Goal: Use online tool/utility

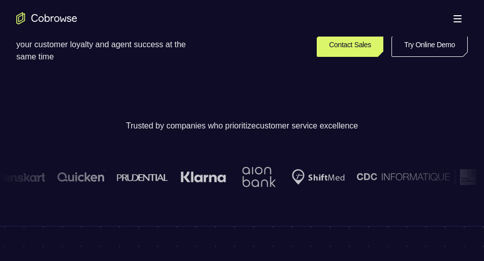
scroll to position [257, 0]
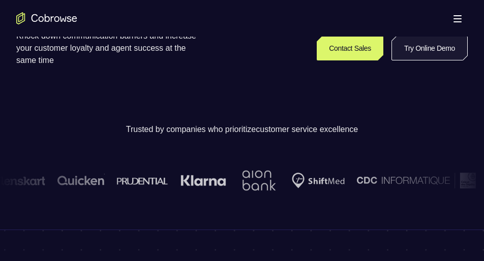
click at [423, 45] on link "Try Online Demo" at bounding box center [430, 48] width 76 height 24
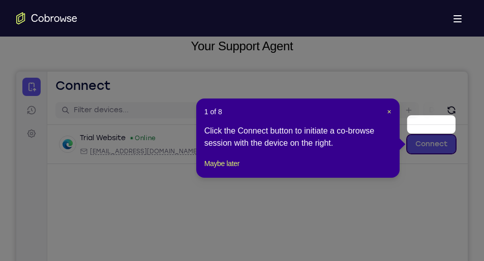
scroll to position [57, 0]
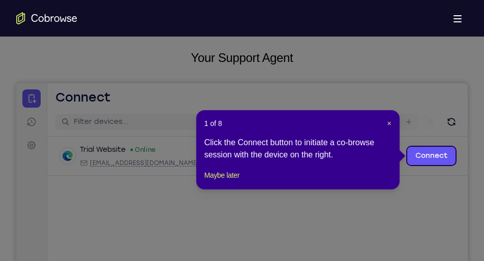
click at [235, 190] on div "1 of 8 × Click the Connect button to initiate a co-browse session with the devi…" at bounding box center [297, 149] width 203 height 79
click at [231, 182] on button "Maybe later" at bounding box center [221, 175] width 35 height 12
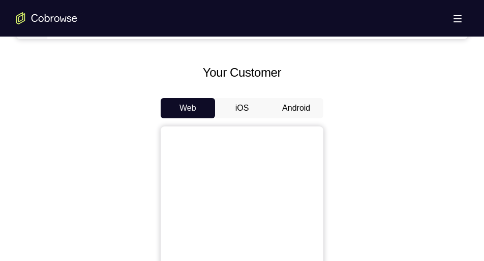
scroll to position [441, 0]
click at [288, 100] on button "Android" at bounding box center [296, 109] width 54 height 20
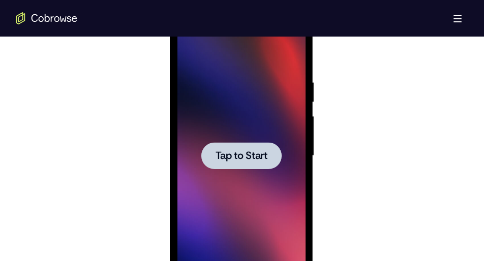
scroll to position [571, 0]
click at [255, 145] on div at bounding box center [241, 155] width 80 height 27
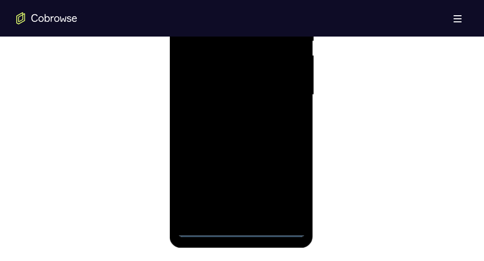
scroll to position [632, 0]
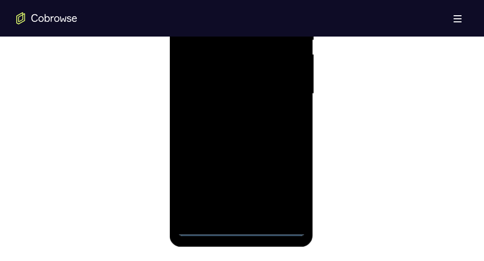
click at [237, 231] on div at bounding box center [241, 94] width 128 height 285
click at [286, 188] on div at bounding box center [241, 94] width 128 height 285
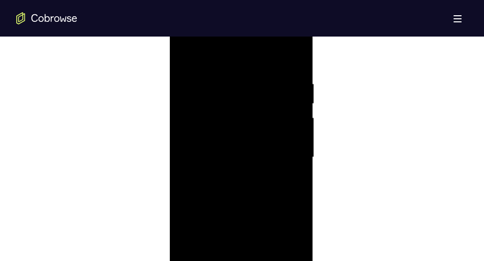
scroll to position [563, 0]
click at [184, 44] on div at bounding box center [241, 163] width 128 height 285
click at [197, 129] on div at bounding box center [241, 163] width 128 height 285
click at [208, 163] on div at bounding box center [241, 163] width 128 height 285
click at [221, 152] on div at bounding box center [241, 163] width 128 height 285
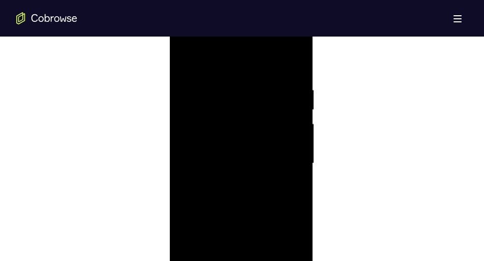
drag, startPoint x: 220, startPoint y: 166, endPoint x: 220, endPoint y: 174, distance: 8.1
click at [220, 174] on div at bounding box center [241, 163] width 128 height 285
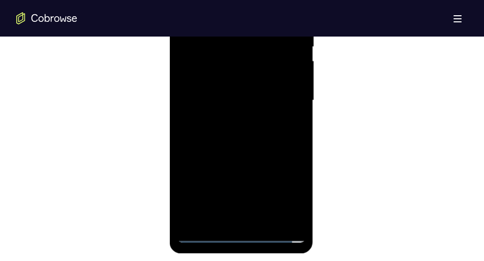
click at [229, 217] on div at bounding box center [241, 100] width 128 height 285
click at [188, 143] on div at bounding box center [241, 100] width 128 height 285
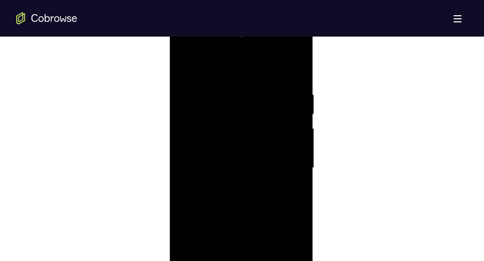
scroll to position [557, 0]
click at [184, 66] on div at bounding box center [241, 169] width 128 height 285
drag, startPoint x: 224, startPoint y: 150, endPoint x: 228, endPoint y: 67, distance: 82.5
click at [228, 67] on div at bounding box center [241, 156] width 128 height 285
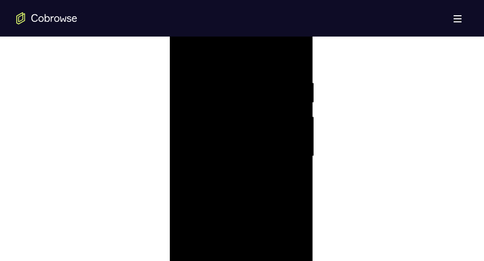
drag, startPoint x: 242, startPoint y: 194, endPoint x: 240, endPoint y: 82, distance: 111.9
click at [240, 82] on div at bounding box center [241, 156] width 128 height 285
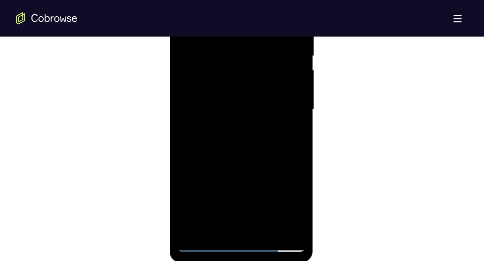
scroll to position [617, 0]
drag, startPoint x: 239, startPoint y: 138, endPoint x: 247, endPoint y: 79, distance: 59.6
click at [247, 79] on div at bounding box center [241, 109] width 128 height 285
drag, startPoint x: 263, startPoint y: 109, endPoint x: 190, endPoint y: 95, distance: 75.2
click at [190, 95] on div at bounding box center [241, 109] width 128 height 285
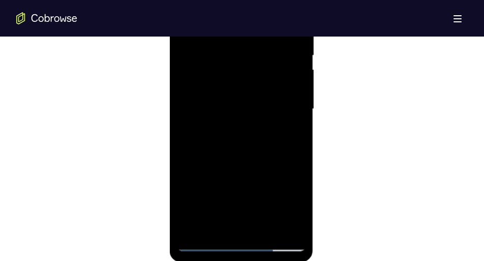
drag, startPoint x: 247, startPoint y: 94, endPoint x: 171, endPoint y: 84, distance: 76.9
click at [171, 84] on div at bounding box center [241, 110] width 144 height 303
drag, startPoint x: 254, startPoint y: 91, endPoint x: 174, endPoint y: 81, distance: 79.9
click at [174, 81] on div at bounding box center [241, 110] width 144 height 303
drag, startPoint x: 235, startPoint y: 192, endPoint x: 239, endPoint y: 54, distance: 137.9
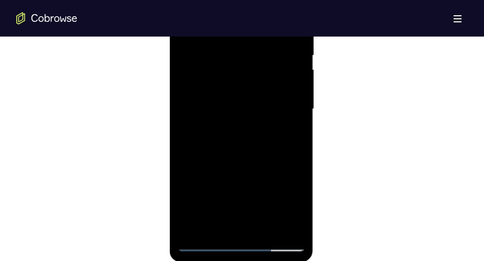
click at [239, 54] on div at bounding box center [241, 109] width 128 height 285
drag, startPoint x: 234, startPoint y: 150, endPoint x: 238, endPoint y: 50, distance: 99.7
click at [238, 50] on div at bounding box center [241, 109] width 128 height 285
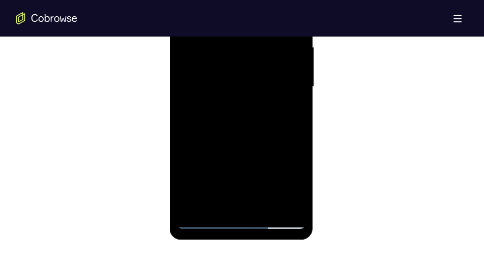
scroll to position [640, 0]
drag, startPoint x: 227, startPoint y: 171, endPoint x: 227, endPoint y: 137, distance: 33.6
click at [227, 137] on div at bounding box center [241, 86] width 128 height 285
drag, startPoint x: 228, startPoint y: 150, endPoint x: 231, endPoint y: 72, distance: 77.9
click at [231, 72] on div at bounding box center [241, 86] width 128 height 285
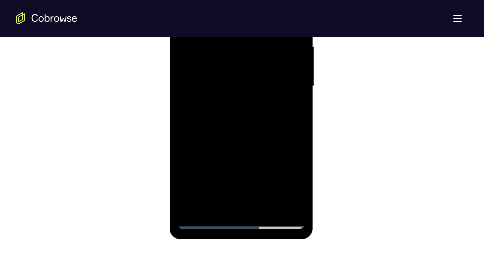
drag, startPoint x: 218, startPoint y: 173, endPoint x: 225, endPoint y: 73, distance: 100.0
click at [225, 73] on div at bounding box center [241, 86] width 128 height 285
drag, startPoint x: 219, startPoint y: 176, endPoint x: 238, endPoint y: 45, distance: 132.1
click at [238, 45] on div at bounding box center [241, 86] width 128 height 285
drag, startPoint x: 225, startPoint y: 160, endPoint x: 224, endPoint y: 87, distance: 72.7
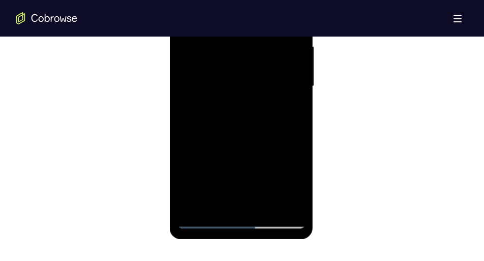
click at [224, 87] on div at bounding box center [241, 86] width 128 height 285
drag, startPoint x: 223, startPoint y: 156, endPoint x: 229, endPoint y: -1, distance: 157.3
click at [229, 0] on div at bounding box center [241, 86] width 128 height 285
drag, startPoint x: 225, startPoint y: 169, endPoint x: 231, endPoint y: 51, distance: 117.6
click at [231, 51] on div at bounding box center [241, 86] width 128 height 285
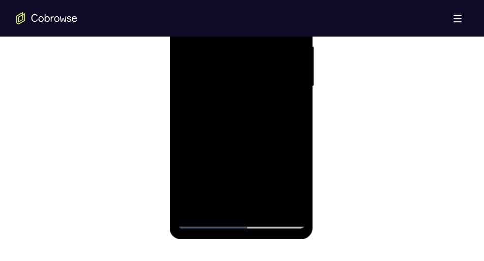
drag, startPoint x: 223, startPoint y: 157, endPoint x: 224, endPoint y: 117, distance: 40.2
click at [224, 117] on div at bounding box center [241, 86] width 128 height 285
drag, startPoint x: 221, startPoint y: 164, endPoint x: 227, endPoint y: 48, distance: 116.6
click at [227, 48] on div at bounding box center [241, 86] width 128 height 285
drag, startPoint x: 229, startPoint y: 152, endPoint x: 239, endPoint y: 49, distance: 103.2
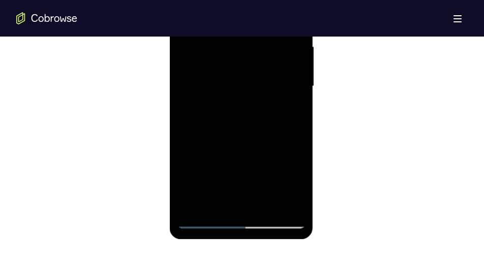
click at [239, 49] on div at bounding box center [241, 86] width 128 height 285
drag, startPoint x: 235, startPoint y: 157, endPoint x: 249, endPoint y: 27, distance: 130.9
click at [249, 27] on div at bounding box center [241, 86] width 128 height 285
drag, startPoint x: 240, startPoint y: 159, endPoint x: 247, endPoint y: 35, distance: 124.3
click at [247, 35] on div at bounding box center [241, 86] width 128 height 285
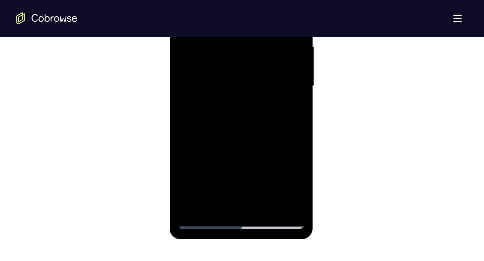
drag, startPoint x: 239, startPoint y: 164, endPoint x: 245, endPoint y: 36, distance: 128.8
click at [245, 36] on div at bounding box center [241, 86] width 128 height 285
drag, startPoint x: 240, startPoint y: 173, endPoint x: 240, endPoint y: 120, distance: 53.9
click at [240, 120] on div at bounding box center [241, 86] width 128 height 285
drag, startPoint x: 240, startPoint y: 120, endPoint x: 229, endPoint y: 205, distance: 86.6
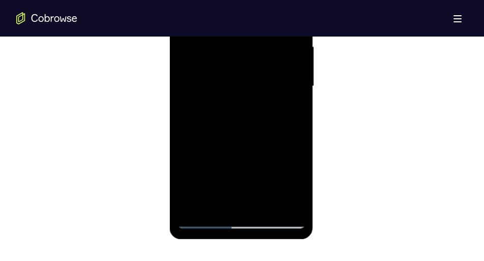
click at [229, 205] on div at bounding box center [241, 86] width 128 height 285
drag, startPoint x: 246, startPoint y: 184, endPoint x: 253, endPoint y: 28, distance: 156.3
click at [253, 28] on div at bounding box center [241, 86] width 128 height 285
drag, startPoint x: 232, startPoint y: 161, endPoint x: 241, endPoint y: 66, distance: 95.0
click at [241, 66] on div at bounding box center [241, 86] width 128 height 285
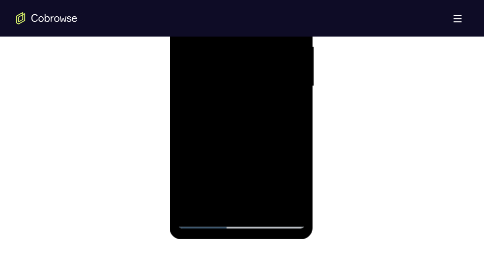
drag, startPoint x: 239, startPoint y: 167, endPoint x: 239, endPoint y: 182, distance: 14.8
click at [239, 182] on div at bounding box center [241, 86] width 128 height 285
click at [268, 114] on div at bounding box center [241, 86] width 128 height 285
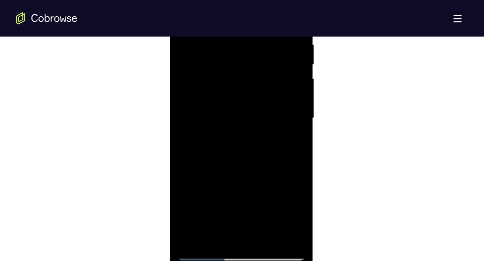
scroll to position [609, 0]
drag, startPoint x: 240, startPoint y: 188, endPoint x: 237, endPoint y: 56, distance: 131.3
click at [237, 56] on div at bounding box center [241, 117] width 128 height 285
drag, startPoint x: 230, startPoint y: 179, endPoint x: 256, endPoint y: 40, distance: 141.3
click at [256, 40] on div at bounding box center [241, 117] width 128 height 285
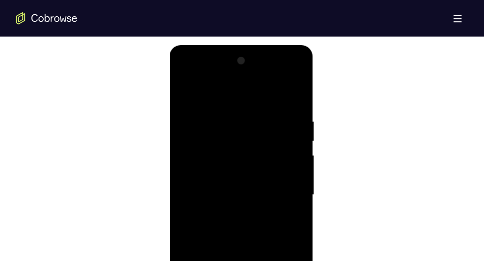
scroll to position [510, 0]
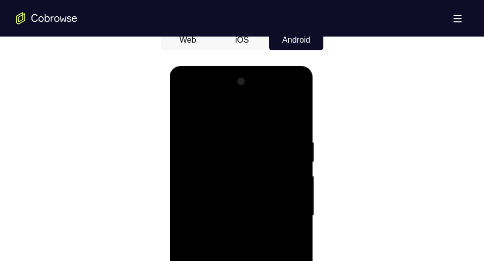
click at [184, 109] on div at bounding box center [241, 216] width 128 height 285
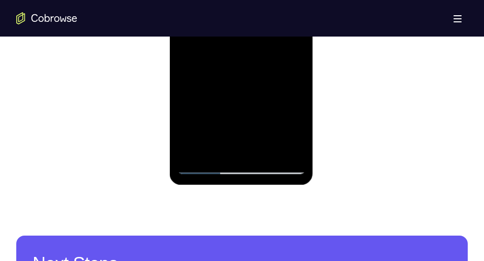
scroll to position [695, 0]
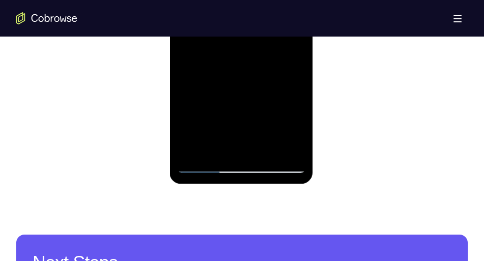
drag, startPoint x: 211, startPoint y: 127, endPoint x: 226, endPoint y: 199, distance: 74.2
click at [226, 186] on html "Online web based iOS Simulators and Android Emulators. Run iPhone, iPad, Mobile…" at bounding box center [241, 33] width 145 height 305
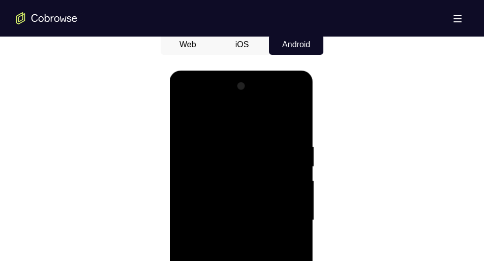
scroll to position [497, 0]
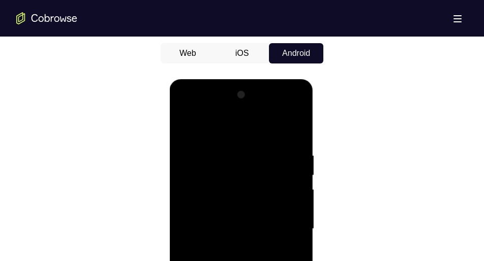
click at [300, 106] on div at bounding box center [241, 229] width 128 height 285
click at [186, 108] on div at bounding box center [241, 229] width 128 height 285
click at [194, 196] on div at bounding box center [241, 229] width 128 height 285
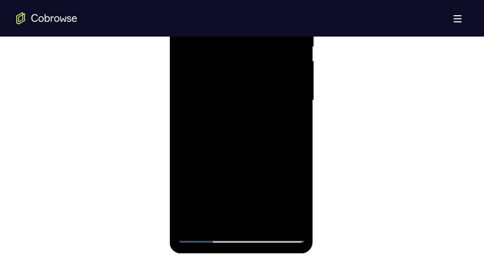
scroll to position [626, 0]
drag, startPoint x: 202, startPoint y: 179, endPoint x: 201, endPoint y: 117, distance: 61.5
click at [201, 117] on div at bounding box center [241, 100] width 128 height 285
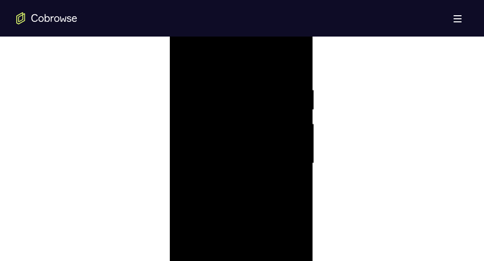
scroll to position [560, 0]
drag, startPoint x: 223, startPoint y: 100, endPoint x: 214, endPoint y: 196, distance: 96.6
click at [214, 196] on div at bounding box center [241, 166] width 128 height 285
click at [300, 62] on div at bounding box center [241, 166] width 128 height 285
click at [294, 47] on div at bounding box center [241, 166] width 128 height 285
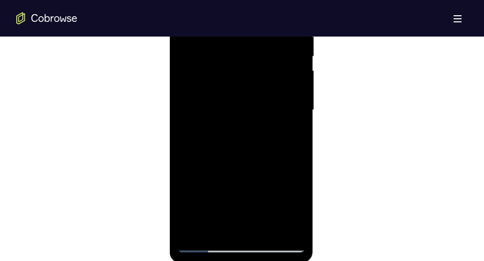
scroll to position [617, 0]
click at [264, 188] on div at bounding box center [241, 108] width 128 height 285
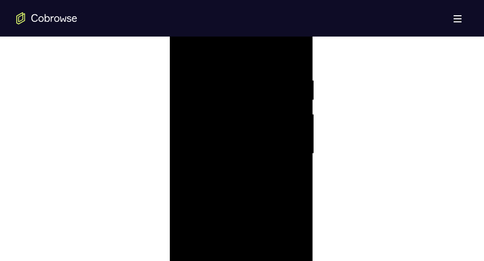
scroll to position [574, 0]
click at [289, 174] on div at bounding box center [241, 152] width 128 height 285
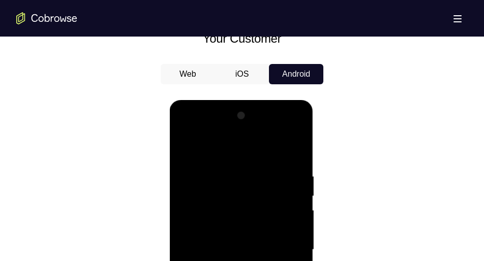
scroll to position [477, 0]
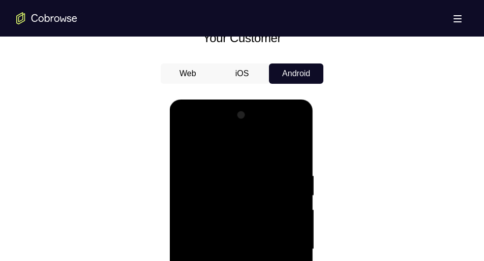
click at [195, 141] on div at bounding box center [241, 249] width 128 height 285
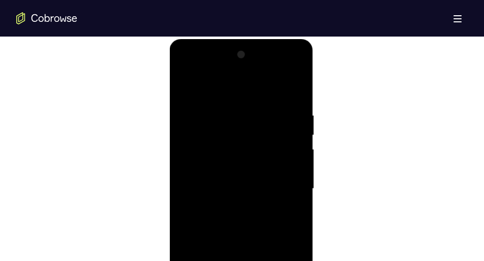
scroll to position [536, 0]
drag, startPoint x: 219, startPoint y: 171, endPoint x: 222, endPoint y: 124, distance: 46.9
click at [222, 124] on div at bounding box center [241, 190] width 128 height 285
drag, startPoint x: 215, startPoint y: 180, endPoint x: 219, endPoint y: 128, distance: 52.6
click at [219, 128] on div at bounding box center [241, 190] width 128 height 285
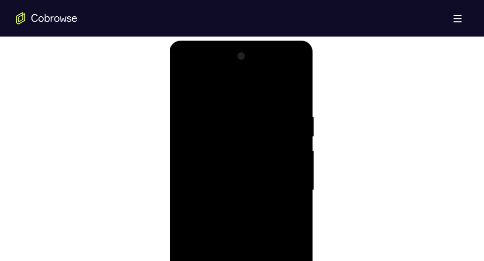
drag, startPoint x: 219, startPoint y: 178, endPoint x: 220, endPoint y: 203, distance: 25.4
click at [220, 203] on div at bounding box center [241, 190] width 128 height 285
drag, startPoint x: 224, startPoint y: 163, endPoint x: 221, endPoint y: 200, distance: 37.3
click at [221, 200] on div at bounding box center [241, 190] width 128 height 285
drag, startPoint x: 228, startPoint y: 155, endPoint x: 227, endPoint y: 191, distance: 36.6
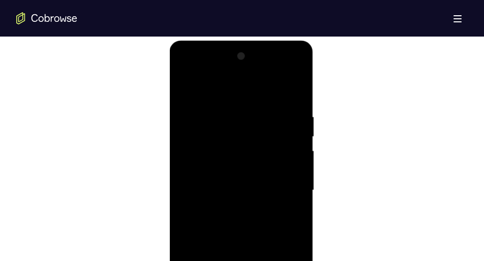
click at [227, 191] on div at bounding box center [241, 190] width 128 height 285
click at [227, 176] on div at bounding box center [241, 190] width 128 height 285
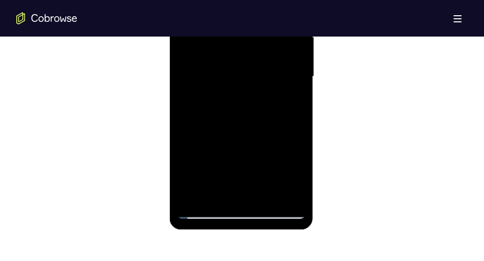
scroll to position [608, 0]
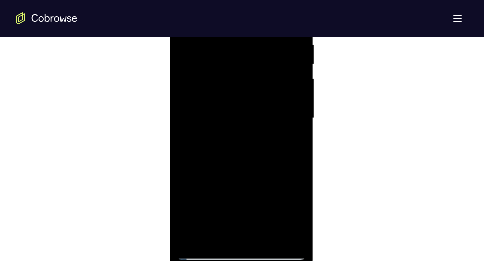
click at [201, 90] on div at bounding box center [241, 118] width 128 height 285
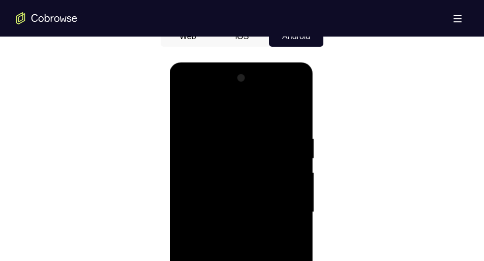
scroll to position [513, 0]
drag, startPoint x: 216, startPoint y: 155, endPoint x: 215, endPoint y: 213, distance: 57.5
click at [215, 213] on div at bounding box center [241, 213] width 128 height 285
click at [209, 112] on div at bounding box center [241, 213] width 128 height 285
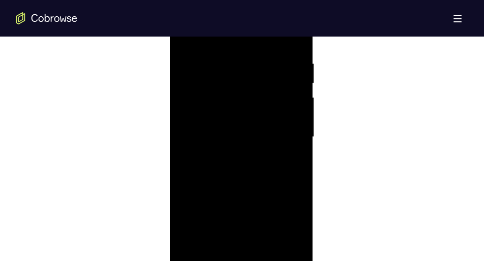
scroll to position [593, 0]
drag, startPoint x: 214, startPoint y: 178, endPoint x: 223, endPoint y: 77, distance: 101.1
click at [223, 77] on div at bounding box center [241, 133] width 128 height 285
drag, startPoint x: 222, startPoint y: 185, endPoint x: 224, endPoint y: 129, distance: 56.0
click at [224, 129] on div at bounding box center [241, 133] width 128 height 285
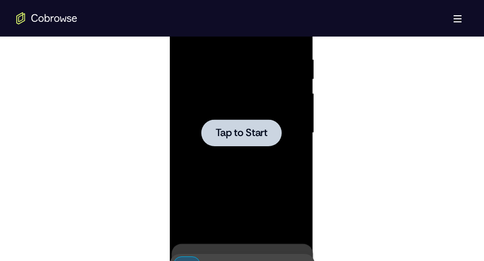
click at [218, 138] on span "Tap to Start" at bounding box center [241, 133] width 52 height 10
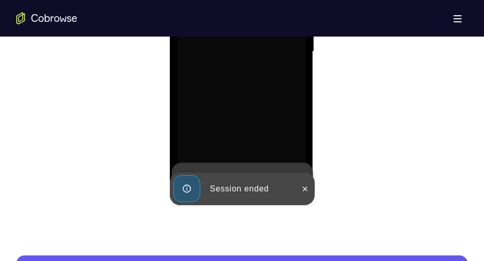
scroll to position [676, 0]
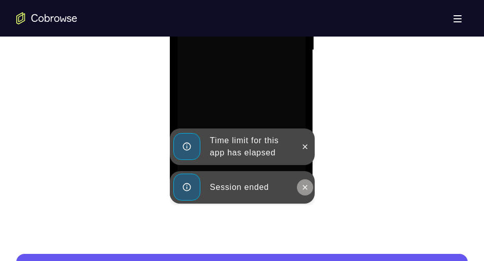
click at [302, 188] on icon at bounding box center [305, 188] width 8 height 8
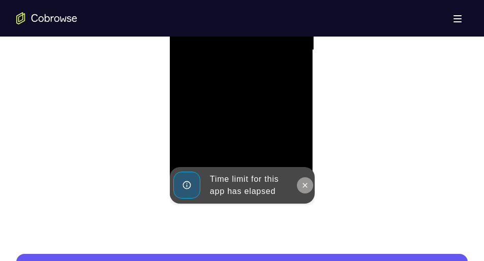
click at [304, 180] on button at bounding box center [305, 186] width 16 height 16
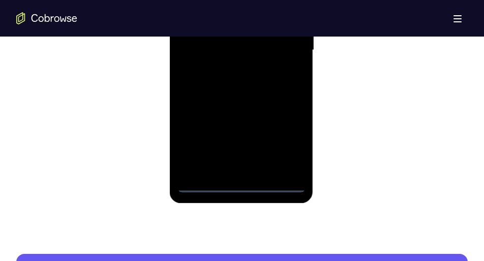
click at [243, 181] on div at bounding box center [241, 50] width 128 height 285
click at [242, 184] on div at bounding box center [241, 50] width 128 height 285
click at [287, 135] on div at bounding box center [241, 50] width 128 height 285
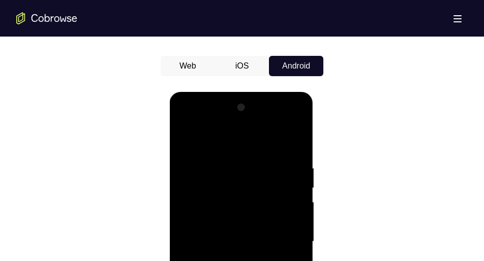
scroll to position [478, 0]
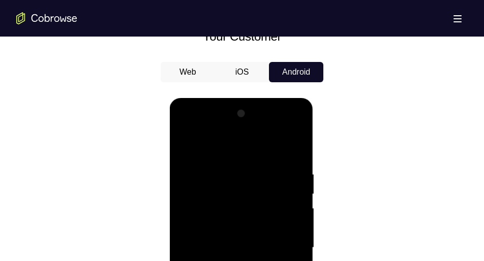
click at [189, 128] on div at bounding box center [241, 248] width 128 height 285
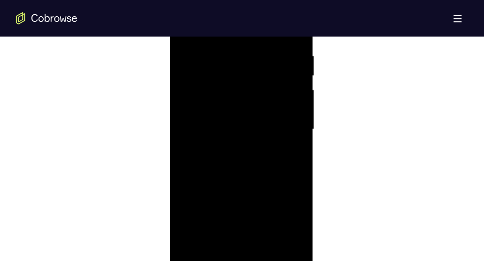
scroll to position [596, 0]
click at [200, 108] on div at bounding box center [241, 130] width 128 height 285
click at [212, 141] on div at bounding box center [241, 130] width 128 height 285
click at [217, 122] on div at bounding box center [241, 130] width 128 height 285
click at [217, 138] on div at bounding box center [241, 130] width 128 height 285
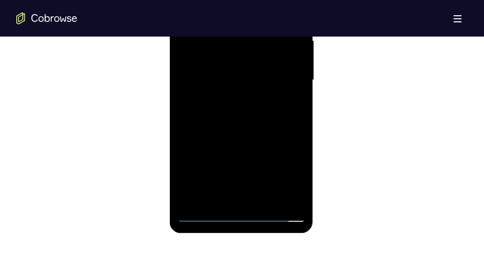
scroll to position [653, 0]
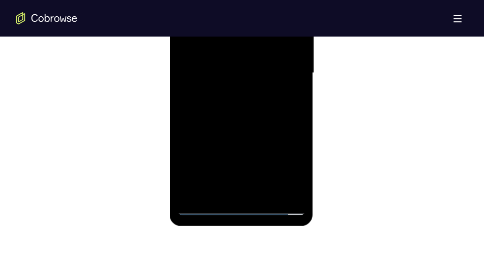
click at [229, 190] on div at bounding box center [241, 73] width 128 height 285
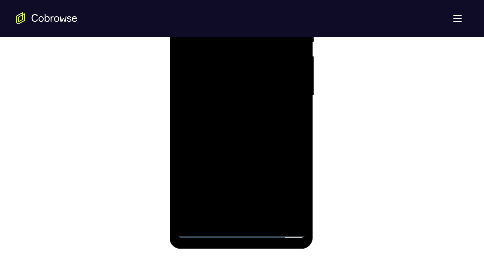
scroll to position [629, 0]
drag, startPoint x: 224, startPoint y: 165, endPoint x: 252, endPoint y: 197, distance: 42.9
click at [252, 197] on div at bounding box center [241, 97] width 128 height 285
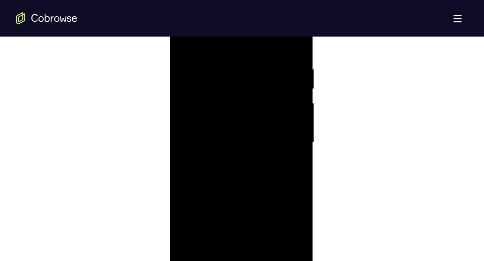
scroll to position [583, 0]
drag, startPoint x: 282, startPoint y: 119, endPoint x: 213, endPoint y: 116, distance: 69.2
click at [213, 116] on div at bounding box center [241, 143] width 128 height 285
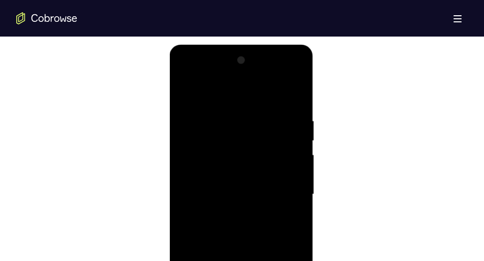
scroll to position [529, 0]
click at [297, 78] on div at bounding box center [241, 196] width 128 height 285
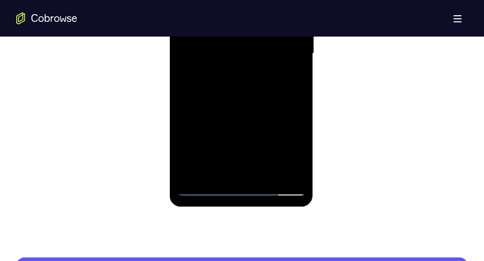
scroll to position [674, 0]
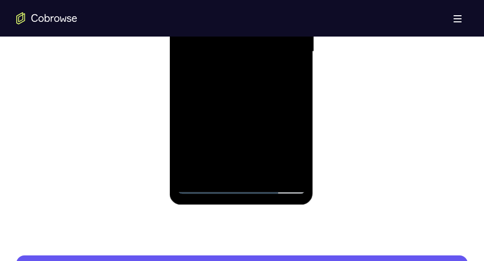
click at [292, 124] on div at bounding box center [241, 51] width 128 height 285
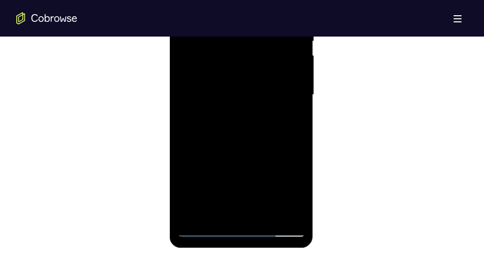
scroll to position [634, 0]
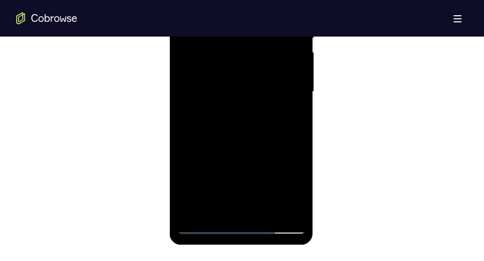
click at [285, 110] on div at bounding box center [241, 92] width 128 height 285
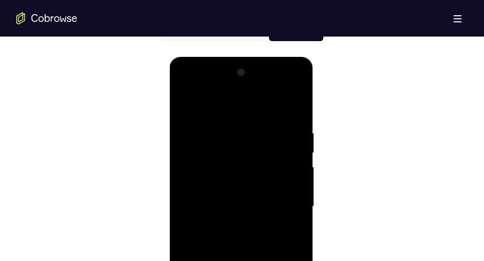
scroll to position [513, 0]
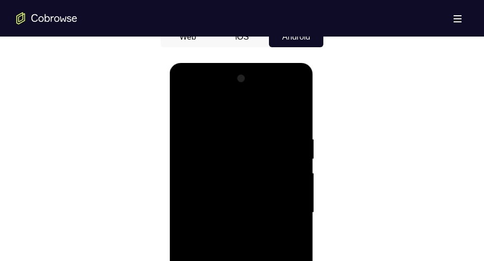
click at [186, 97] on div at bounding box center [241, 213] width 128 height 285
click at [191, 190] on div at bounding box center [241, 213] width 128 height 285
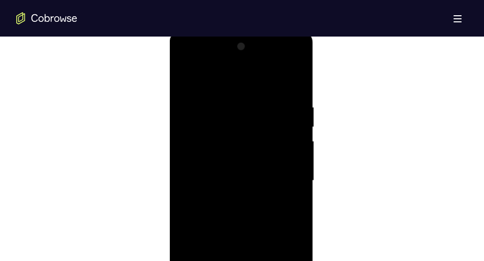
scroll to position [522, 0]
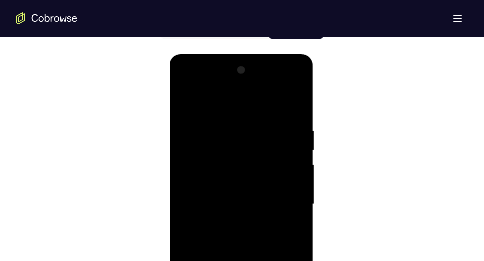
click at [195, 99] on div at bounding box center [241, 204] width 128 height 285
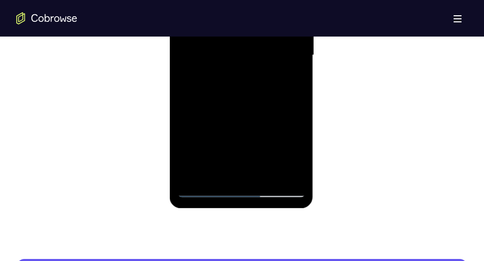
scroll to position [671, 0]
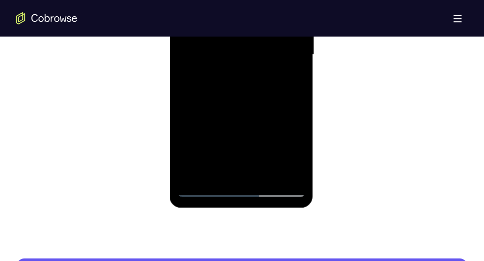
drag, startPoint x: 215, startPoint y: 144, endPoint x: 217, endPoint y: 88, distance: 56.5
click at [217, 88] on div at bounding box center [241, 55] width 128 height 285
drag, startPoint x: 218, startPoint y: 138, endPoint x: 220, endPoint y: 122, distance: 16.3
click at [220, 122] on div at bounding box center [241, 55] width 128 height 285
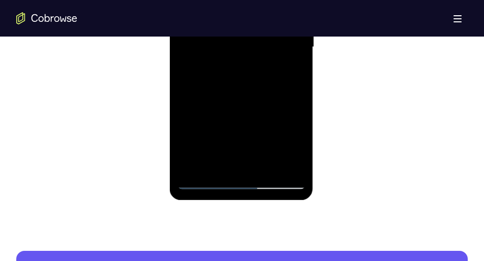
scroll to position [680, 0]
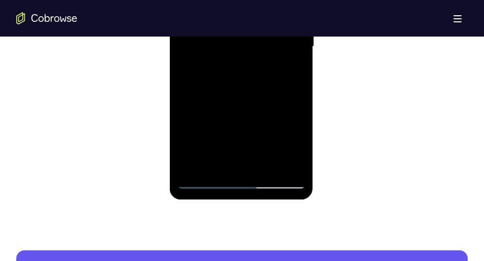
click at [262, 133] on div at bounding box center [241, 46] width 128 height 285
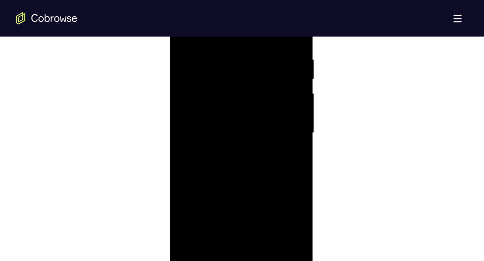
scroll to position [594, 0]
drag, startPoint x: 262, startPoint y: 219, endPoint x: 267, endPoint y: 157, distance: 62.2
click at [267, 157] on div at bounding box center [241, 132] width 128 height 285
click at [272, 105] on div at bounding box center [241, 132] width 128 height 285
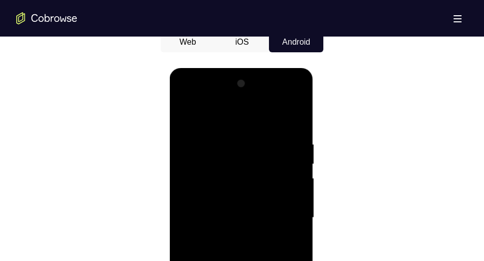
scroll to position [507, 0]
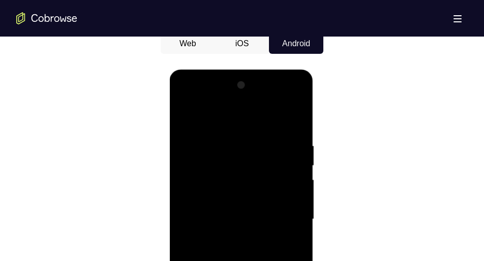
click at [297, 102] on div at bounding box center [241, 219] width 128 height 285
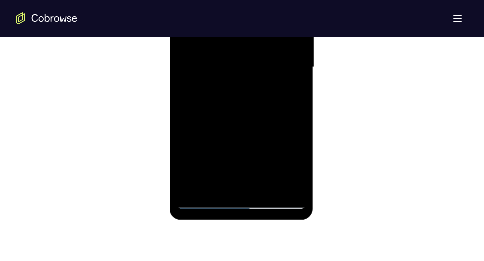
scroll to position [661, 0]
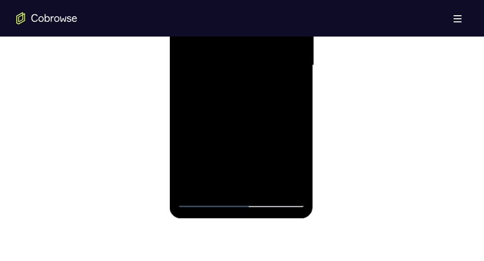
click at [291, 141] on div at bounding box center [241, 65] width 128 height 285
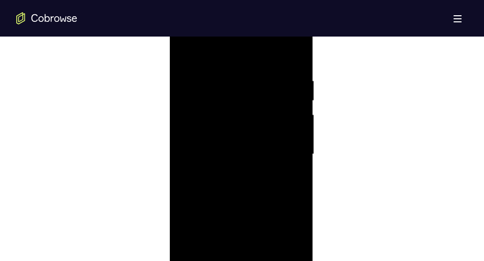
scroll to position [629, 0]
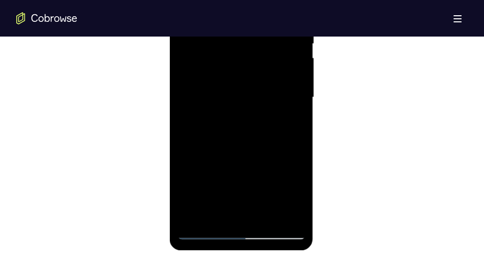
drag, startPoint x: 253, startPoint y: 176, endPoint x: 251, endPoint y: 117, distance: 59.1
click at [251, 117] on div at bounding box center [241, 97] width 128 height 285
click at [191, 118] on div at bounding box center [241, 97] width 128 height 285
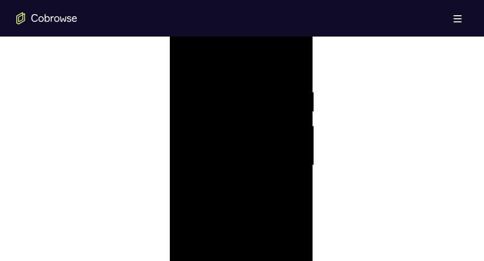
scroll to position [560, 0]
click at [184, 64] on div at bounding box center [241, 166] width 128 height 285
drag, startPoint x: 277, startPoint y: 123, endPoint x: 189, endPoint y: 123, distance: 87.5
click at [189, 123] on div at bounding box center [241, 166] width 128 height 285
drag, startPoint x: 258, startPoint y: 115, endPoint x: 158, endPoint y: 130, distance: 100.8
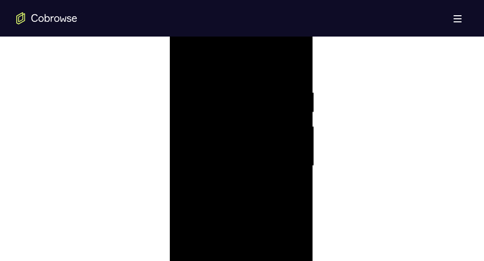
click at [169, 130] on html "Online web based iOS Simulators and Android Emulators. Run iPhone, iPad, Mobile…" at bounding box center [241, 168] width 145 height 305
drag, startPoint x: 270, startPoint y: 107, endPoint x: 183, endPoint y: 123, distance: 88.8
click at [183, 123] on div at bounding box center [241, 166] width 128 height 285
click at [211, 118] on div at bounding box center [241, 166] width 128 height 285
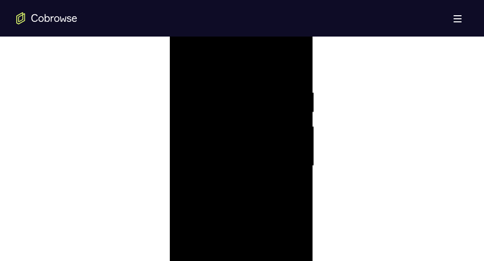
click at [291, 174] on div at bounding box center [241, 166] width 128 height 285
click at [296, 171] on div at bounding box center [241, 166] width 128 height 285
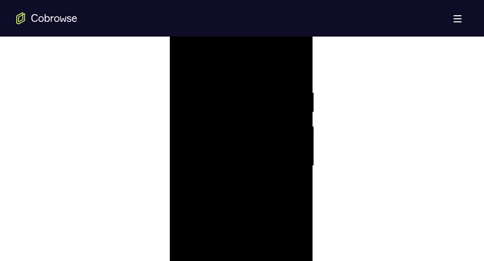
click at [296, 171] on div at bounding box center [241, 166] width 128 height 285
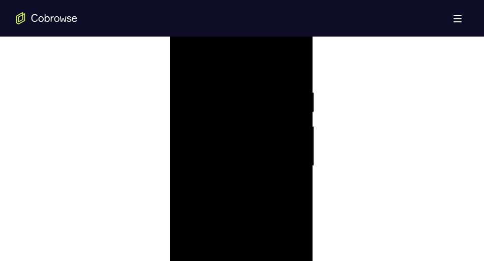
click at [296, 171] on div at bounding box center [241, 166] width 128 height 285
click at [184, 171] on div at bounding box center [241, 166] width 128 height 285
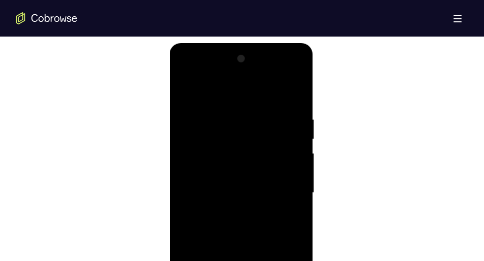
scroll to position [530, 0]
click at [298, 100] on div at bounding box center [241, 195] width 128 height 285
drag, startPoint x: 256, startPoint y: 193, endPoint x: 241, endPoint y: 73, distance: 120.9
click at [241, 73] on div at bounding box center [241, 195] width 128 height 285
drag, startPoint x: 237, startPoint y: 218, endPoint x: 236, endPoint y: 55, distance: 162.8
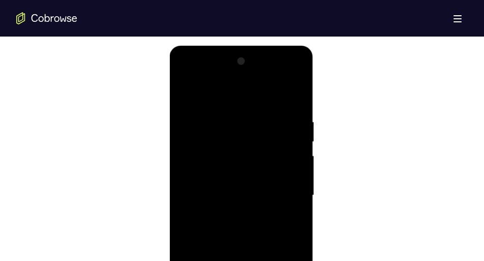
click at [236, 55] on div at bounding box center [241, 195] width 128 height 285
drag, startPoint x: 241, startPoint y: 199, endPoint x: 237, endPoint y: 188, distance: 11.7
click at [237, 188] on div at bounding box center [241, 195] width 128 height 285
click at [204, 140] on div at bounding box center [241, 195] width 128 height 285
click at [184, 88] on div at bounding box center [241, 195] width 128 height 285
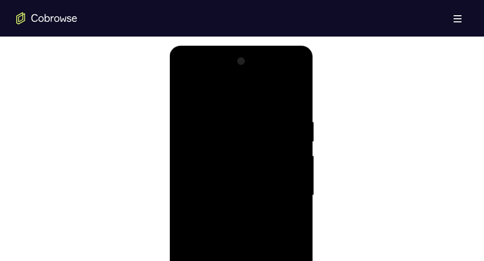
drag, startPoint x: 235, startPoint y: 187, endPoint x: 246, endPoint y: 71, distance: 116.5
click at [246, 71] on div at bounding box center [241, 195] width 128 height 285
drag, startPoint x: 255, startPoint y: 158, endPoint x: 243, endPoint y: 54, distance: 104.5
click at [243, 54] on div at bounding box center [241, 195] width 128 height 285
drag, startPoint x: 247, startPoint y: 172, endPoint x: 241, endPoint y: 65, distance: 107.5
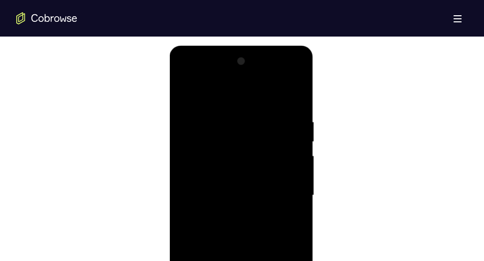
click at [241, 65] on div at bounding box center [241, 195] width 128 height 285
drag, startPoint x: 243, startPoint y: 169, endPoint x: 233, endPoint y: 83, distance: 86.5
click at [233, 83] on div at bounding box center [241, 195] width 128 height 285
drag, startPoint x: 240, startPoint y: 195, endPoint x: 239, endPoint y: 138, distance: 57.0
click at [239, 138] on div at bounding box center [241, 195] width 128 height 285
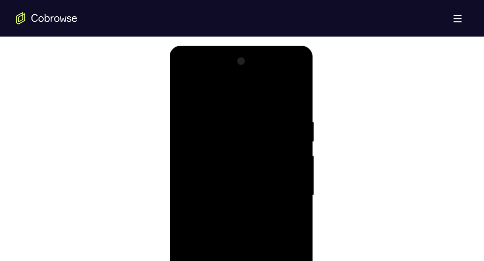
drag, startPoint x: 240, startPoint y: 189, endPoint x: 242, endPoint y: 90, distance: 99.2
click at [242, 90] on div at bounding box center [241, 195] width 128 height 285
drag, startPoint x: 244, startPoint y: 178, endPoint x: 243, endPoint y: 61, distance: 117.0
click at [243, 61] on div at bounding box center [241, 195] width 128 height 285
drag, startPoint x: 250, startPoint y: 181, endPoint x: 247, endPoint y: 79, distance: 101.3
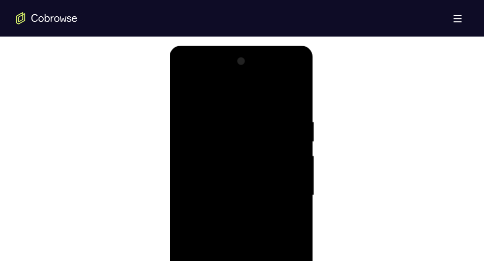
click at [247, 79] on div at bounding box center [241, 195] width 128 height 285
drag, startPoint x: 242, startPoint y: 182, endPoint x: 236, endPoint y: 70, distance: 111.5
click at [236, 70] on div at bounding box center [241, 195] width 128 height 285
drag, startPoint x: 246, startPoint y: 179, endPoint x: 251, endPoint y: 60, distance: 118.6
click at [251, 60] on div at bounding box center [241, 195] width 128 height 285
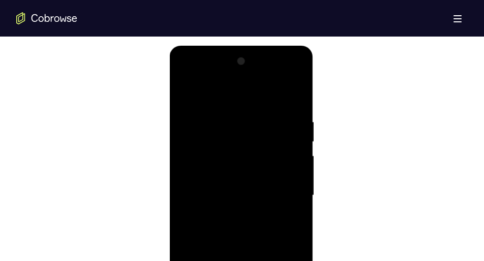
drag, startPoint x: 257, startPoint y: 186, endPoint x: 248, endPoint y: 110, distance: 76.3
click at [248, 110] on div at bounding box center [241, 195] width 128 height 285
drag, startPoint x: 245, startPoint y: 207, endPoint x: 241, endPoint y: 88, distance: 118.6
click at [241, 88] on div at bounding box center [241, 195] width 128 height 285
drag, startPoint x: 245, startPoint y: 189, endPoint x: 245, endPoint y: 99, distance: 89.5
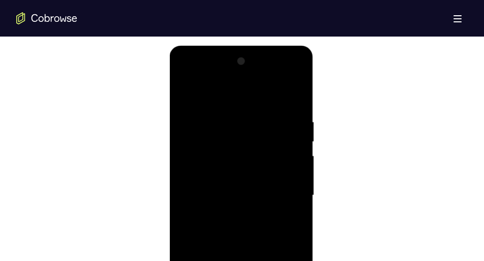
click at [245, 99] on div at bounding box center [241, 195] width 128 height 285
drag, startPoint x: 253, startPoint y: 226, endPoint x: 250, endPoint y: 158, distance: 68.7
click at [250, 158] on div at bounding box center [241, 195] width 128 height 285
drag, startPoint x: 257, startPoint y: 220, endPoint x: 246, endPoint y: 104, distance: 116.5
click at [246, 104] on div at bounding box center [241, 195] width 128 height 285
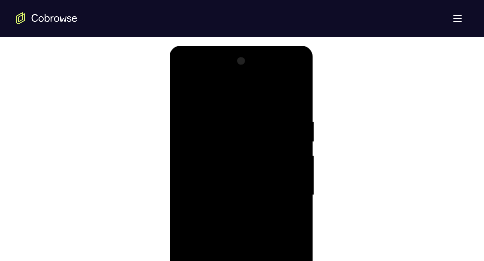
drag, startPoint x: 255, startPoint y: 187, endPoint x: 258, endPoint y: 120, distance: 67.7
click at [258, 120] on div at bounding box center [241, 195] width 128 height 285
drag, startPoint x: 264, startPoint y: 217, endPoint x: 265, endPoint y: 111, distance: 105.8
click at [265, 111] on div at bounding box center [241, 195] width 128 height 285
drag, startPoint x: 262, startPoint y: 197, endPoint x: 260, endPoint y: 85, distance: 111.9
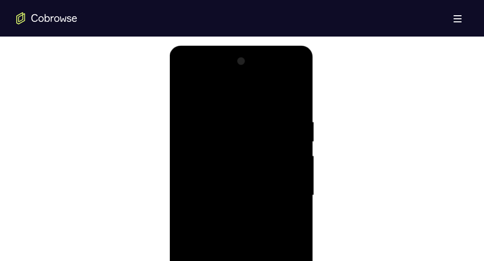
click at [260, 85] on div at bounding box center [241, 195] width 128 height 285
drag, startPoint x: 257, startPoint y: 191, endPoint x: 251, endPoint y: 87, distance: 104.4
click at [251, 87] on div at bounding box center [241, 195] width 128 height 285
drag, startPoint x: 251, startPoint y: 195, endPoint x: 245, endPoint y: 135, distance: 60.8
click at [245, 135] on div at bounding box center [241, 195] width 128 height 285
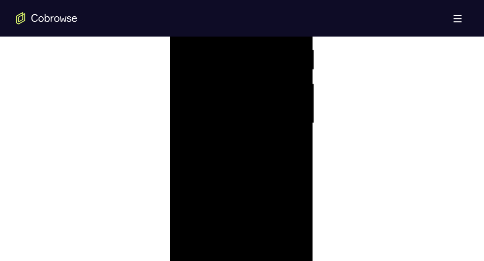
scroll to position [602, 0]
drag, startPoint x: 244, startPoint y: 162, endPoint x: 227, endPoint y: 51, distance: 112.6
click at [227, 51] on div at bounding box center [241, 124] width 128 height 285
drag, startPoint x: 240, startPoint y: 183, endPoint x: 239, endPoint y: 39, distance: 144.5
click at [239, 39] on div at bounding box center [241, 124] width 128 height 285
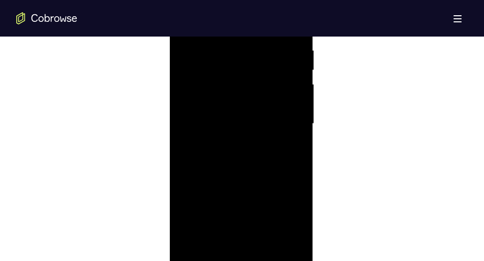
drag, startPoint x: 246, startPoint y: 174, endPoint x: 243, endPoint y: 141, distance: 33.7
click at [243, 141] on div at bounding box center [241, 124] width 128 height 285
drag, startPoint x: 243, startPoint y: 202, endPoint x: 245, endPoint y: 68, distance: 133.8
click at [245, 68] on div at bounding box center [241, 124] width 128 height 285
drag, startPoint x: 238, startPoint y: 184, endPoint x: 238, endPoint y: 30, distance: 154.1
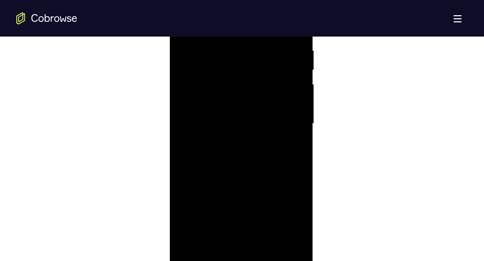
click at [238, 30] on div at bounding box center [241, 124] width 128 height 285
drag, startPoint x: 249, startPoint y: 181, endPoint x: 249, endPoint y: 147, distance: 33.6
click at [249, 147] on div at bounding box center [241, 124] width 128 height 285
drag, startPoint x: 253, startPoint y: 215, endPoint x: 256, endPoint y: 88, distance: 126.2
click at [256, 88] on div at bounding box center [241, 124] width 128 height 285
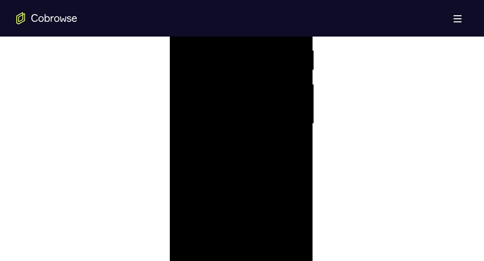
drag, startPoint x: 252, startPoint y: 202, endPoint x: 255, endPoint y: 53, distance: 149.1
click at [255, 53] on div at bounding box center [241, 124] width 128 height 285
drag, startPoint x: 256, startPoint y: 196, endPoint x: 252, endPoint y: 76, distance: 120.1
click at [252, 76] on div at bounding box center [241, 124] width 128 height 285
drag, startPoint x: 256, startPoint y: 210, endPoint x: 258, endPoint y: 64, distance: 146.0
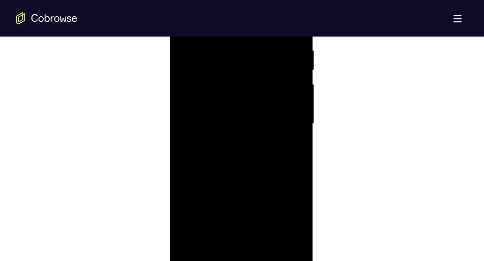
click at [258, 64] on div at bounding box center [241, 124] width 128 height 285
drag, startPoint x: 264, startPoint y: 189, endPoint x: 257, endPoint y: 49, distance: 139.5
click at [257, 49] on div at bounding box center [241, 124] width 128 height 285
drag, startPoint x: 255, startPoint y: 166, endPoint x: 251, endPoint y: 26, distance: 139.9
click at [251, 26] on div at bounding box center [241, 124] width 128 height 285
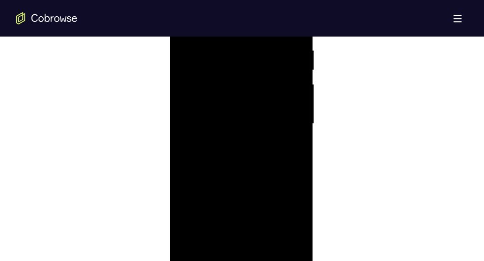
drag, startPoint x: 258, startPoint y: 187, endPoint x: 264, endPoint y: 20, distance: 166.4
click at [264, 20] on div at bounding box center [241, 124] width 128 height 285
